Goal: Find specific page/section: Find specific page/section

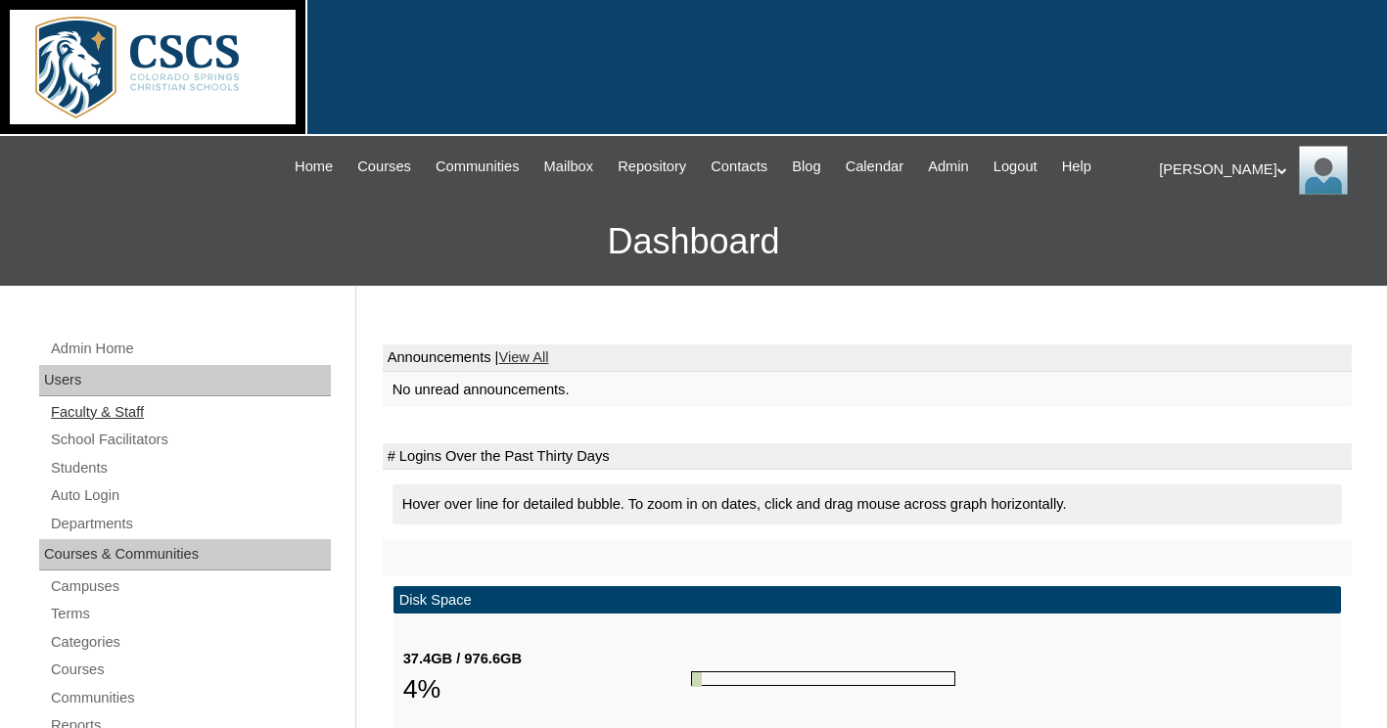
click at [136, 405] on link "Faculty & Staff" at bounding box center [190, 412] width 282 height 24
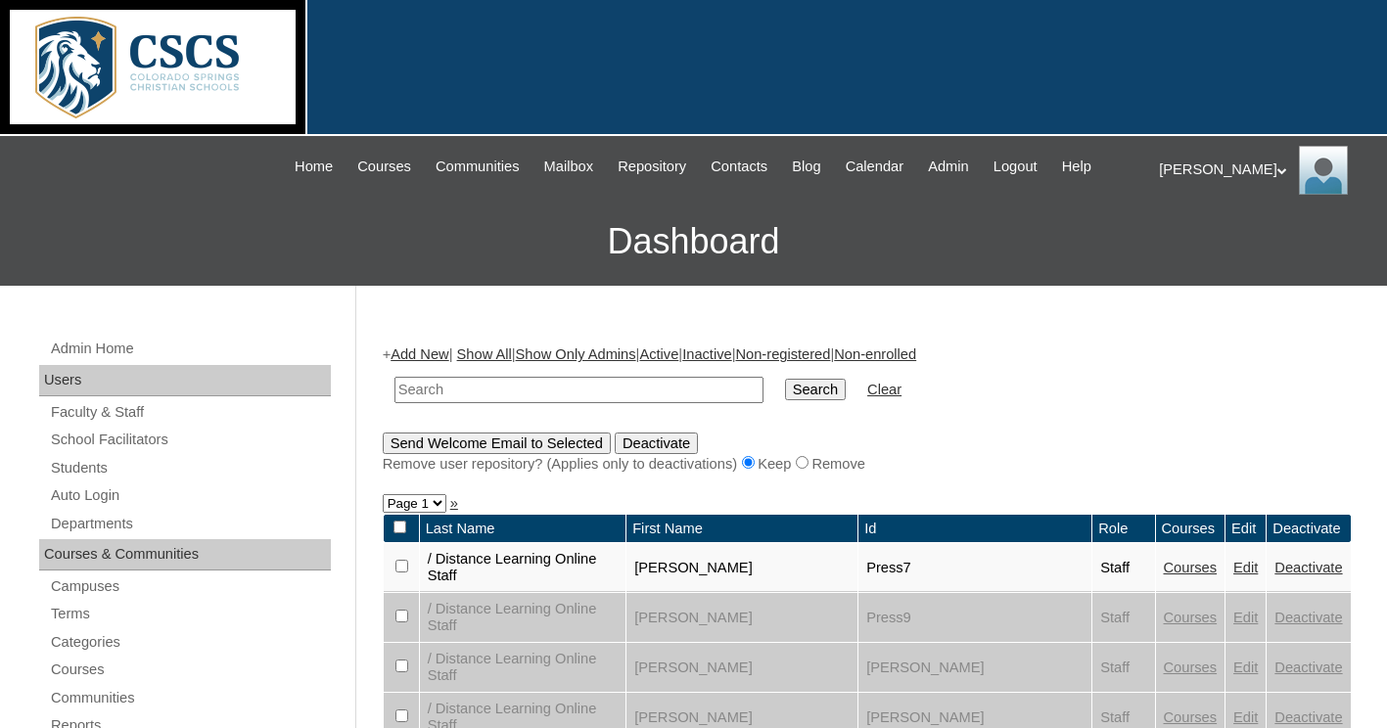
click at [505, 383] on input "text" at bounding box center [579, 390] width 369 height 26
type input "Reed"
click at [785, 383] on input "Search" at bounding box center [815, 390] width 61 height 22
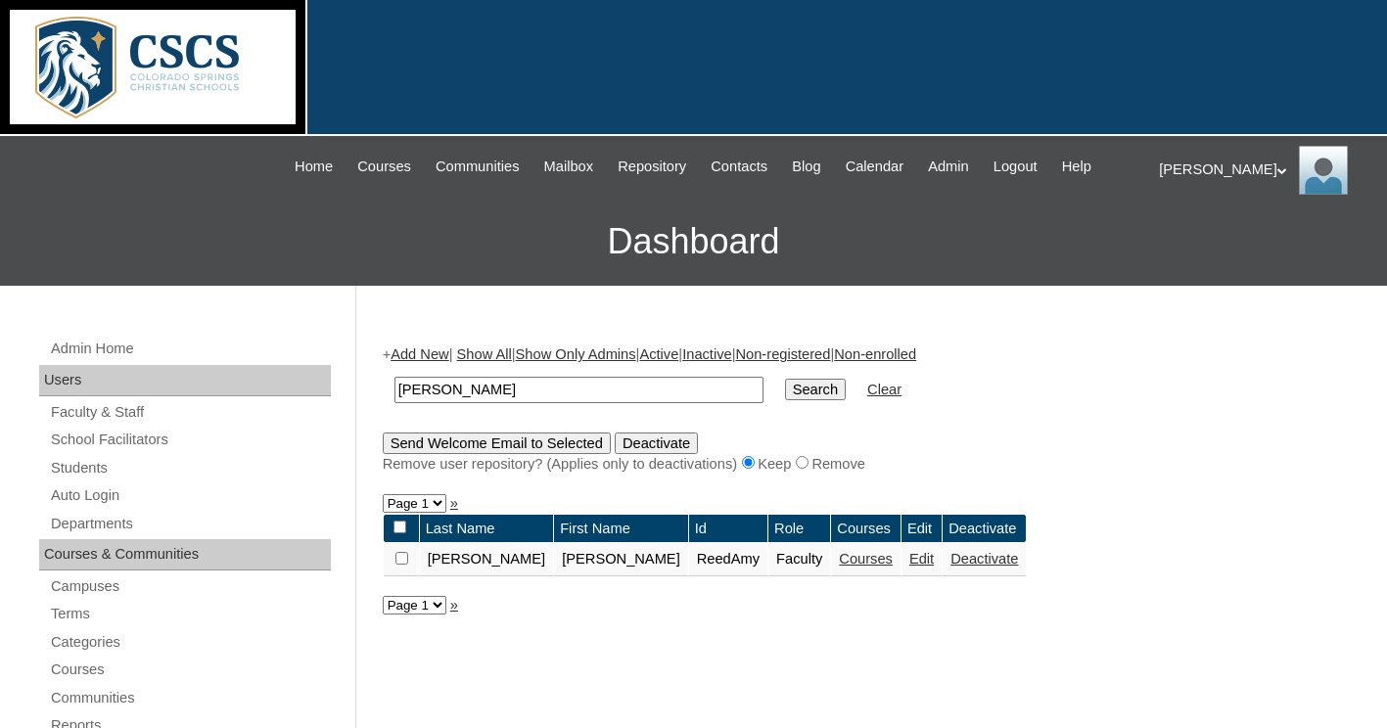
click at [839, 561] on link "Courses" at bounding box center [866, 559] width 54 height 16
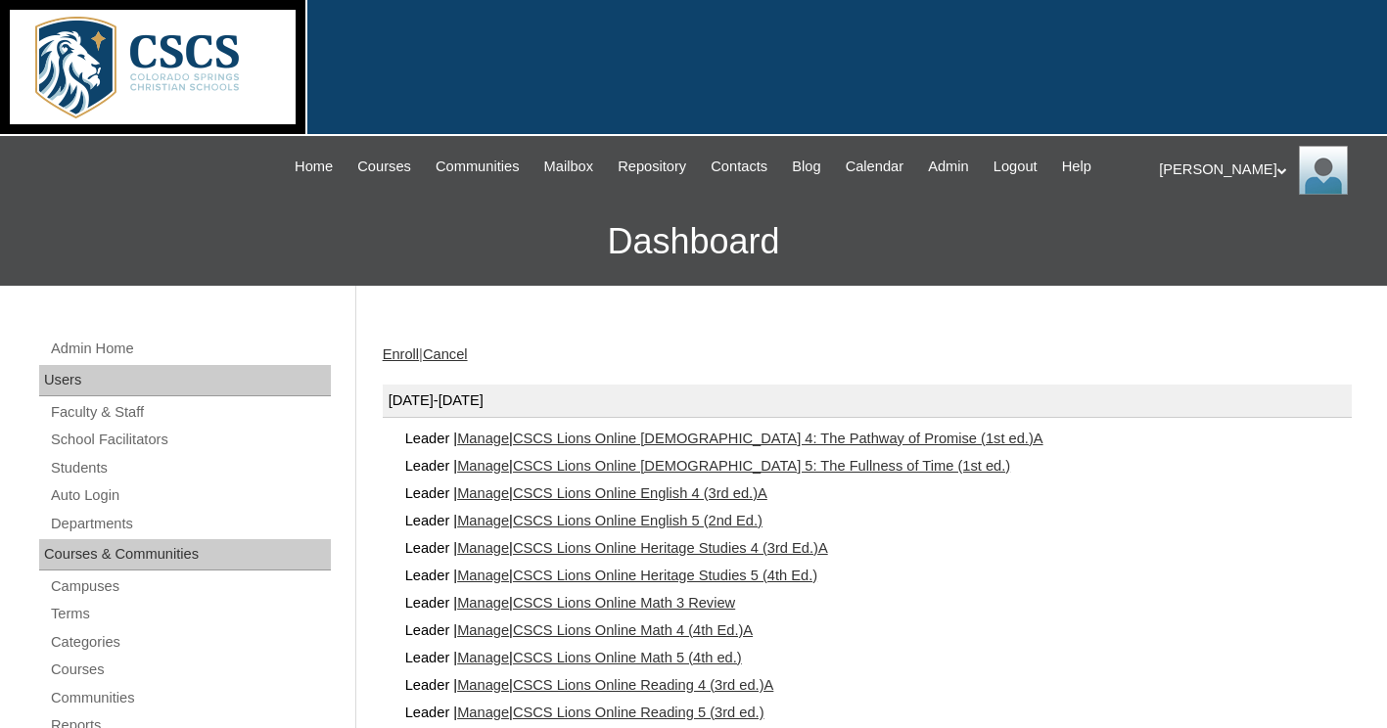
click at [600, 434] on link "CSCS Lions Online [DEMOGRAPHIC_DATA] 4: The Pathway of Promise (1st ed.)A" at bounding box center [778, 439] width 531 height 16
click at [718, 630] on link "CSCS Lions Online Math 4 (4th Ed.)A" at bounding box center [633, 631] width 240 height 16
